Goal: Information Seeking & Learning: Learn about a topic

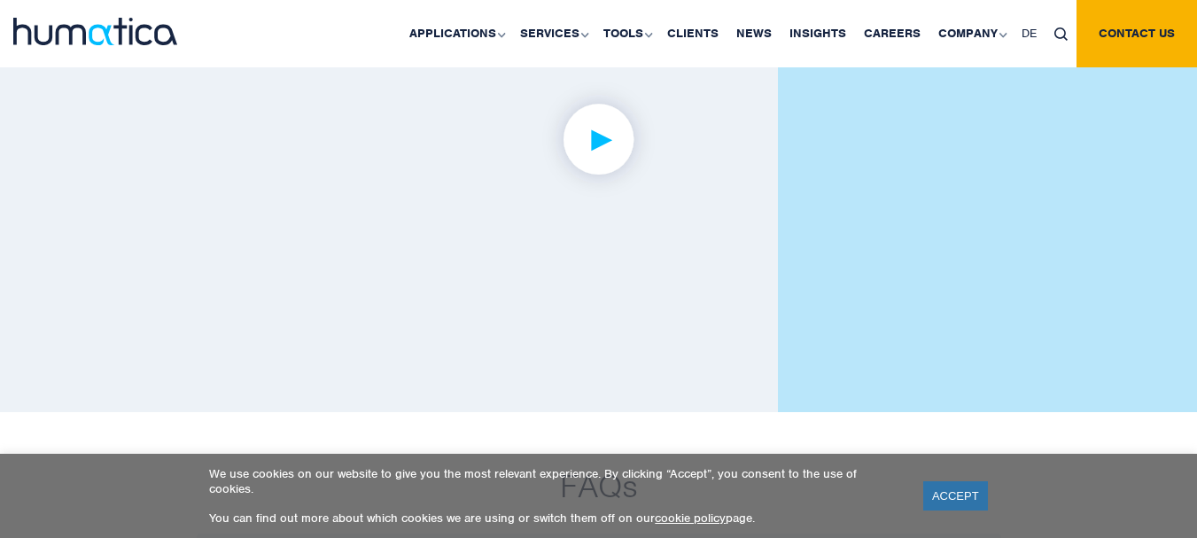
scroll to position [4411, 0]
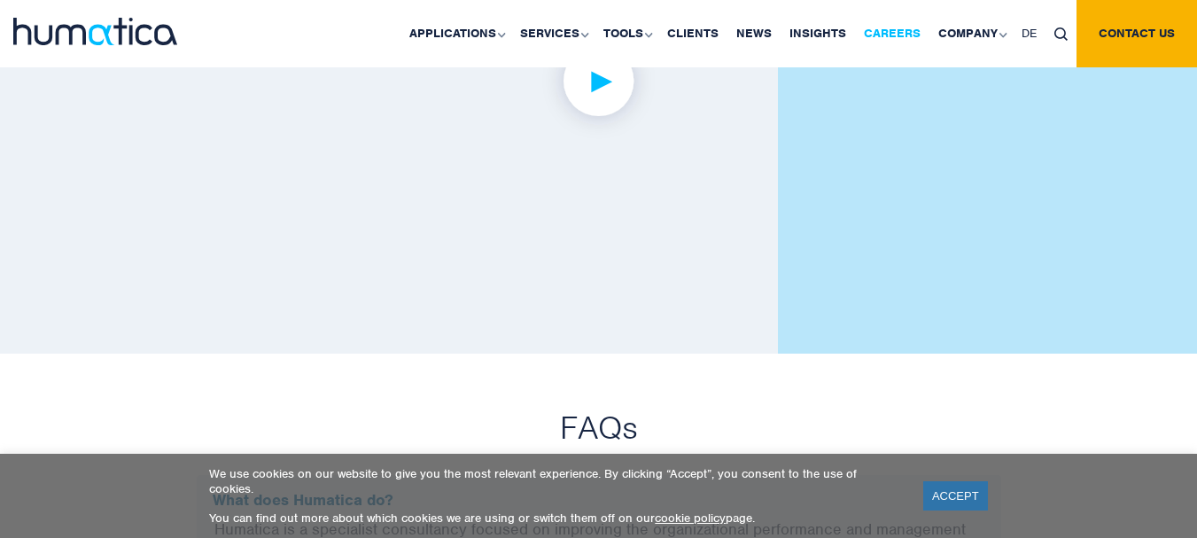
click at [885, 38] on link "Careers" at bounding box center [892, 33] width 74 height 67
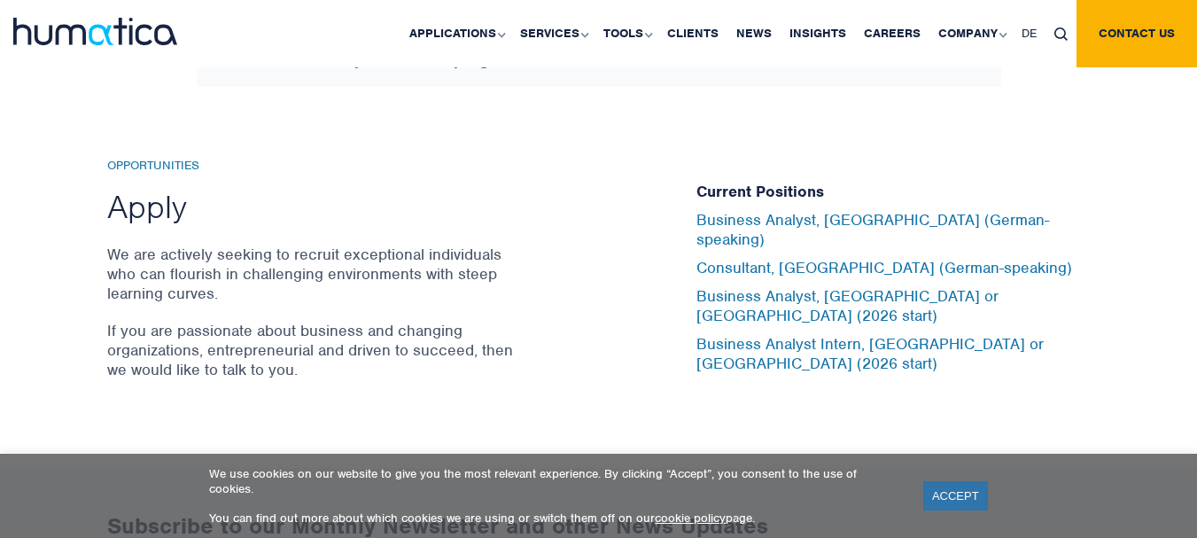
scroll to position [5824, 0]
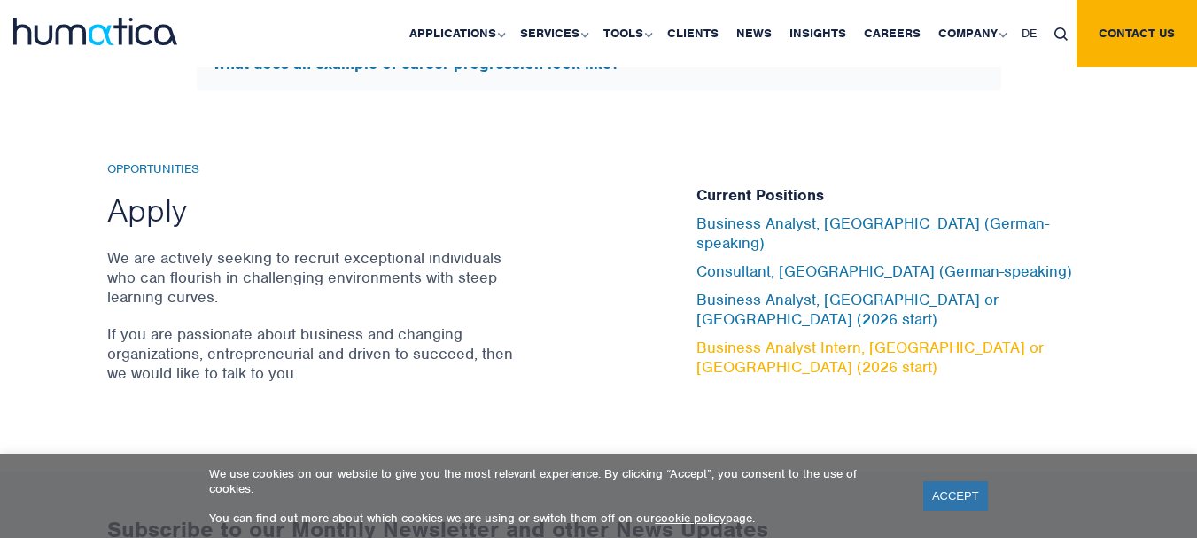
click at [770, 338] on link "Business Analyst Intern, [GEOGRAPHIC_DATA] or [GEOGRAPHIC_DATA] (2026 start)" at bounding box center [869, 357] width 347 height 39
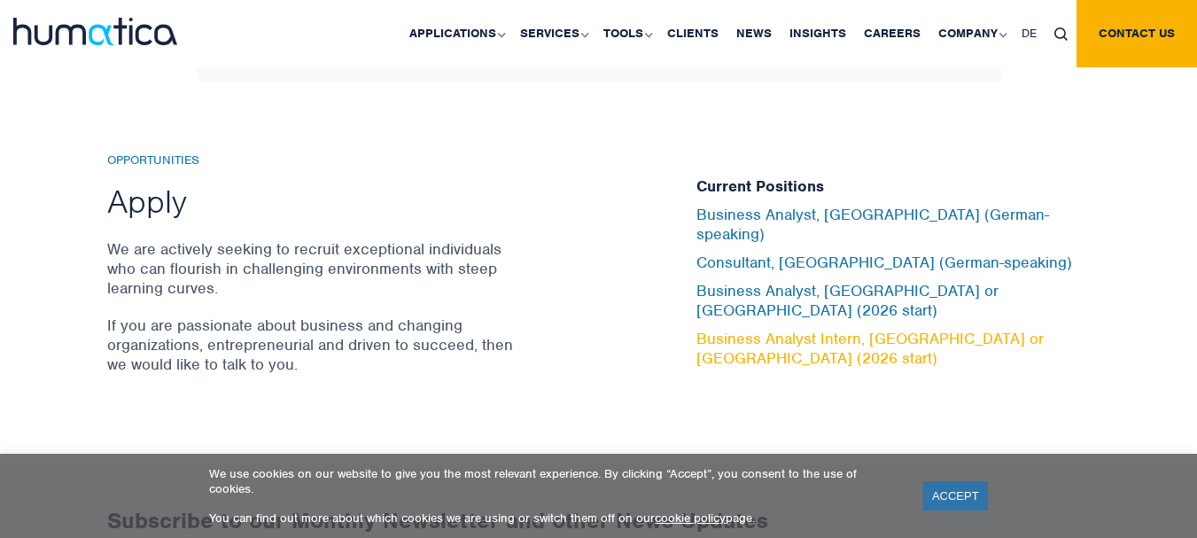
scroll to position [5850, 0]
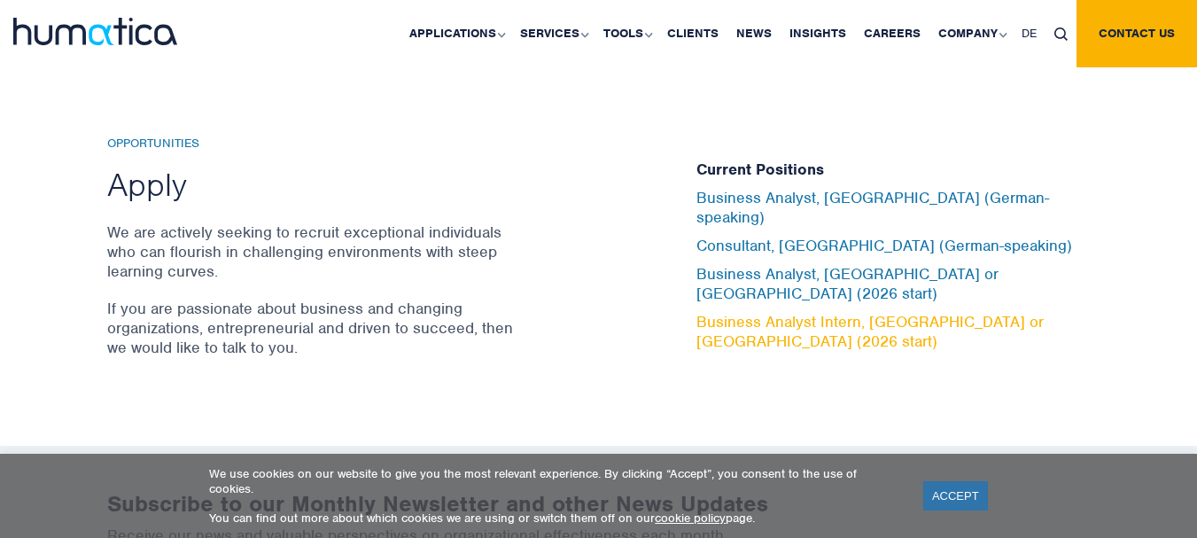
click at [757, 312] on link "Business Analyst Intern, [GEOGRAPHIC_DATA] or [GEOGRAPHIC_DATA] (2026 start)" at bounding box center [869, 331] width 347 height 39
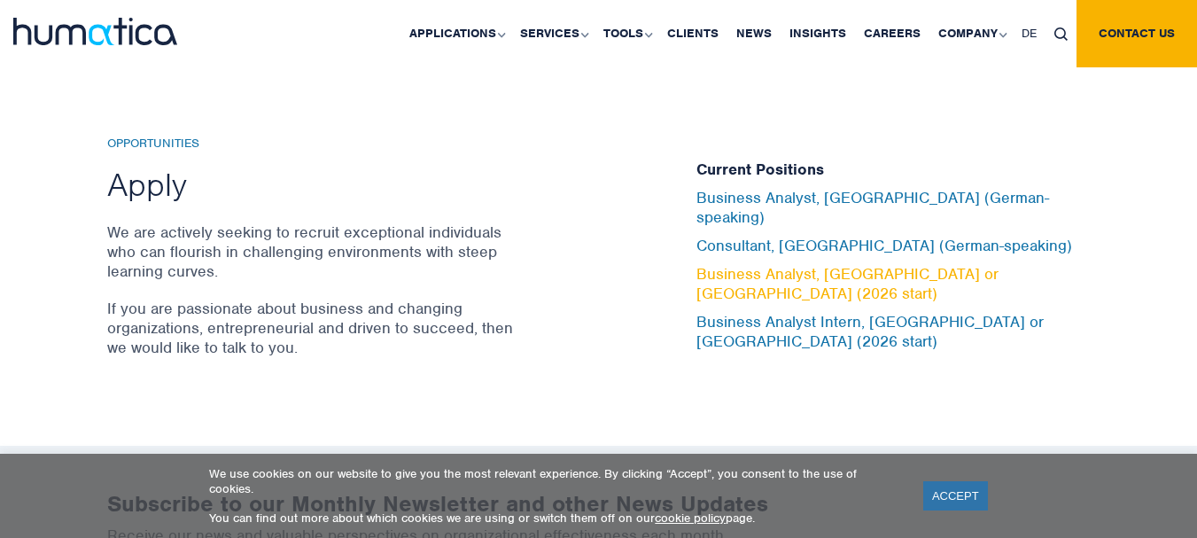
click at [797, 278] on link "Business Analyst, [GEOGRAPHIC_DATA] or [GEOGRAPHIC_DATA] (2026 start)" at bounding box center [847, 283] width 302 height 39
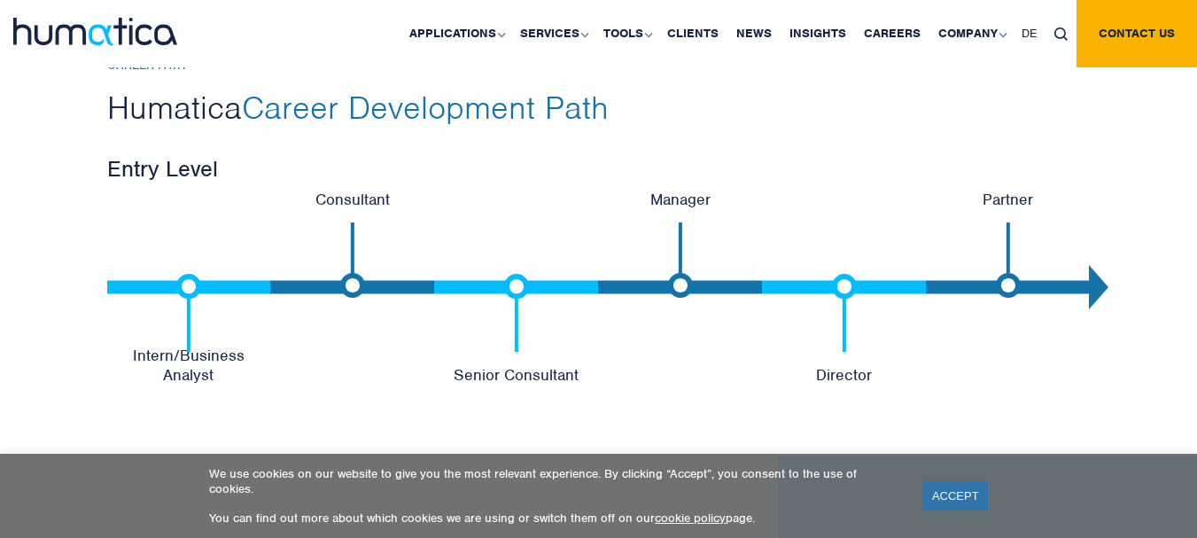
scroll to position [3776, 0]
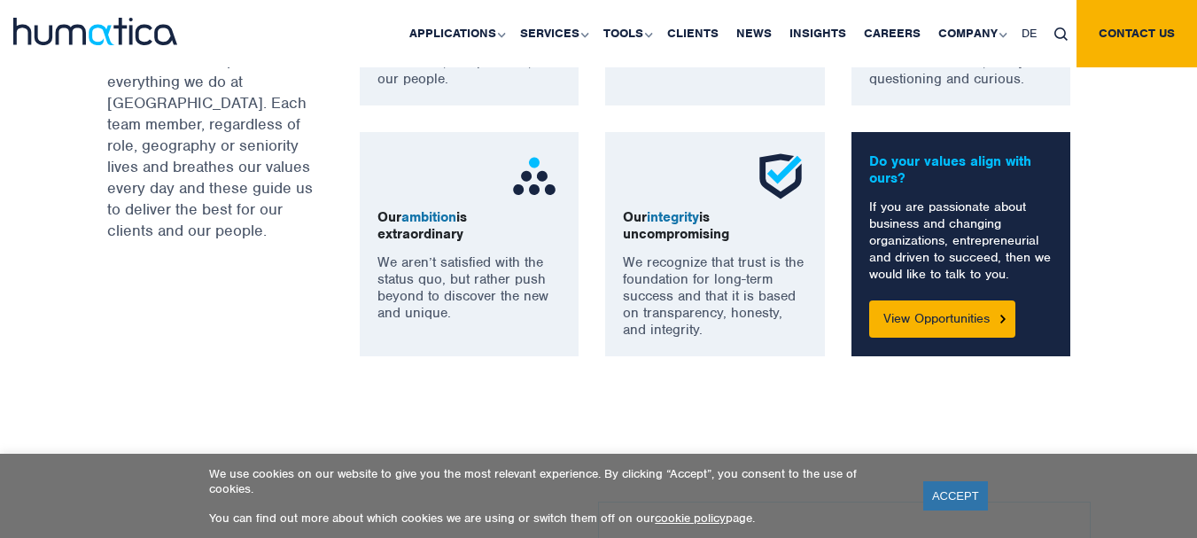
click at [735, 225] on p "Our integrity is uncompromising" at bounding box center [715, 226] width 184 height 34
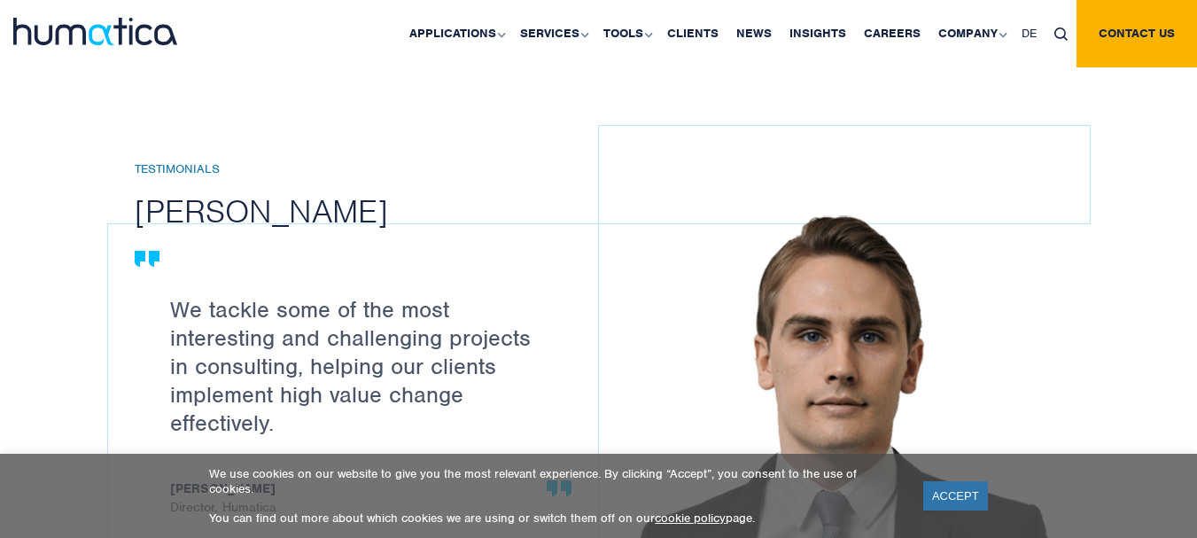
scroll to position [1881, 0]
